Goal: Transaction & Acquisition: Subscribe to service/newsletter

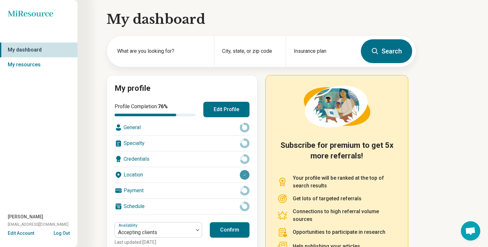
scroll to position [57, 0]
click at [39, 69] on link "My resources" at bounding box center [38, 64] width 77 height 15
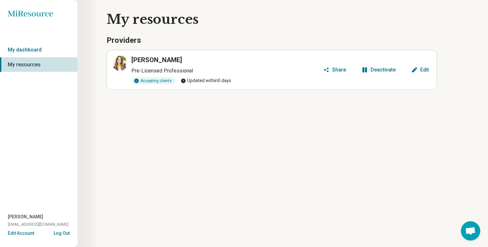
click at [420, 71] on div "Edit" at bounding box center [424, 69] width 9 height 5
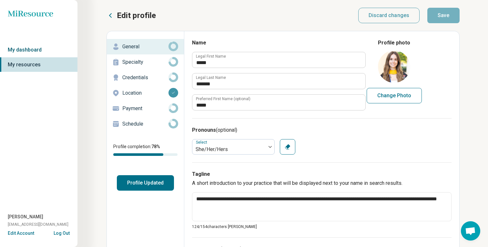
click at [16, 53] on link "My dashboard" at bounding box center [38, 50] width 77 height 15
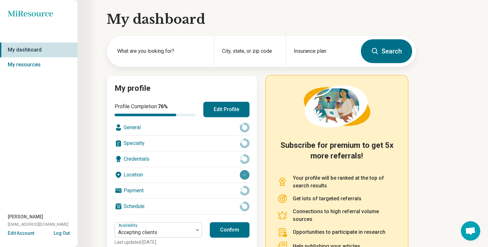
scroll to position [57, 0]
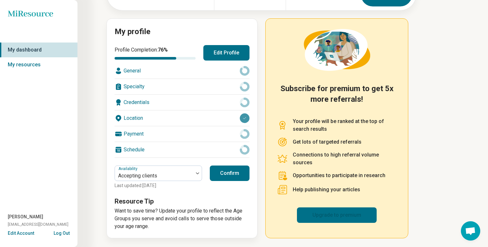
click at [350, 216] on link "Upgrade to premium" at bounding box center [337, 215] width 80 height 15
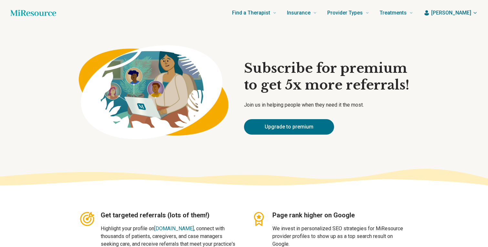
type textarea "*"
click at [474, 12] on icon "button" at bounding box center [474, 12] width 5 height 5
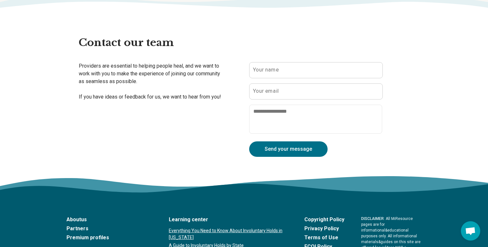
scroll to position [1308, 0]
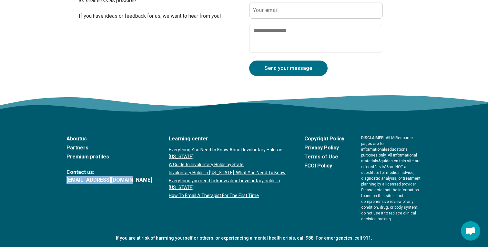
drag, startPoint x: 104, startPoint y: 182, endPoint x: 63, endPoint y: 182, distance: 40.7
click at [63, 182] on footer "About us Partners Premium profiles Contact us: [EMAIL_ADDRESS][DOMAIN_NAME] Lea…" at bounding box center [244, 195] width 488 height 151
copy link "[EMAIL_ADDRESS][DOMAIN_NAME]"
